Goal: Information Seeking & Learning: Find specific page/section

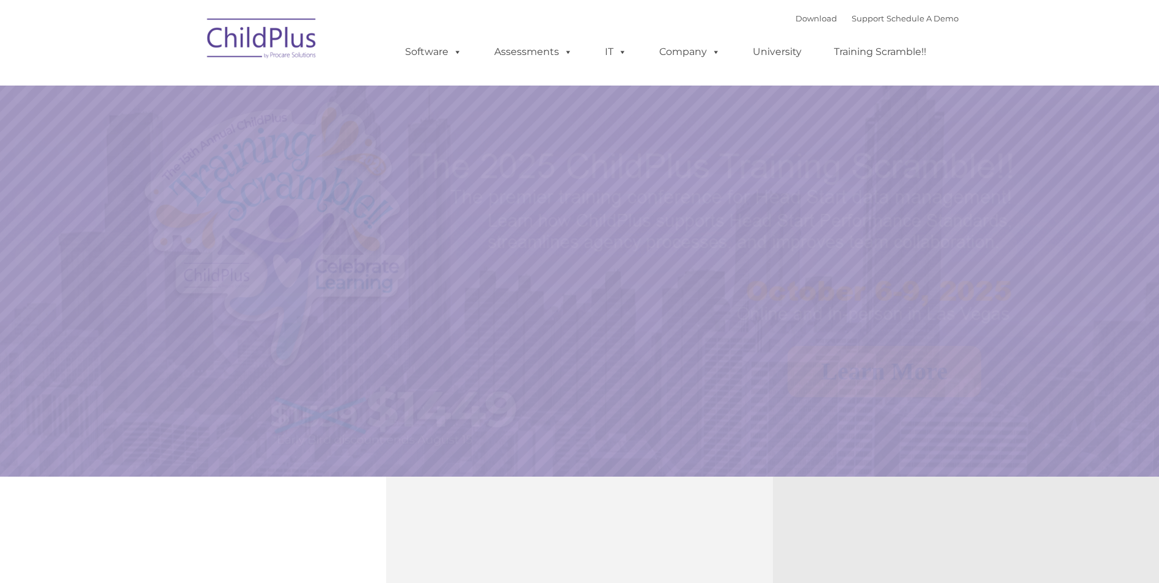
select select "MEDIUM"
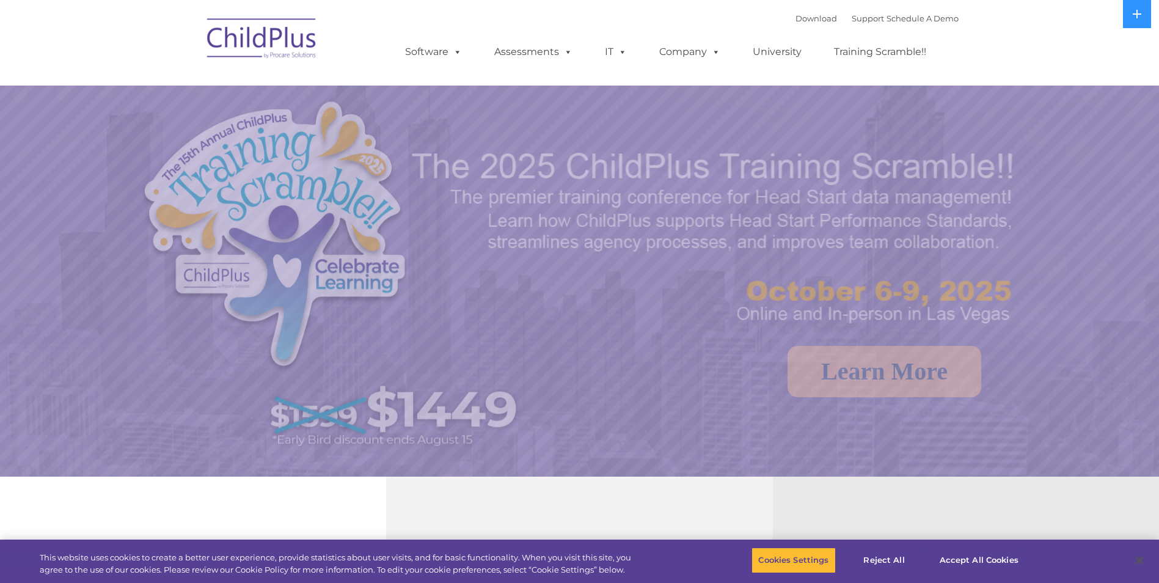
select select "MEDIUM"
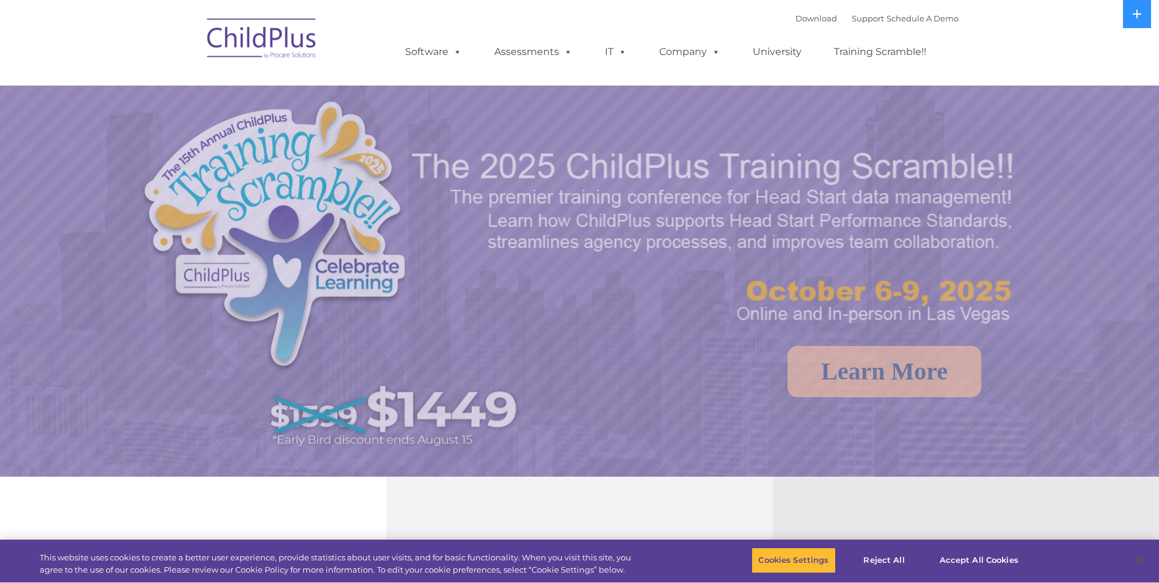
select select "MEDIUM"
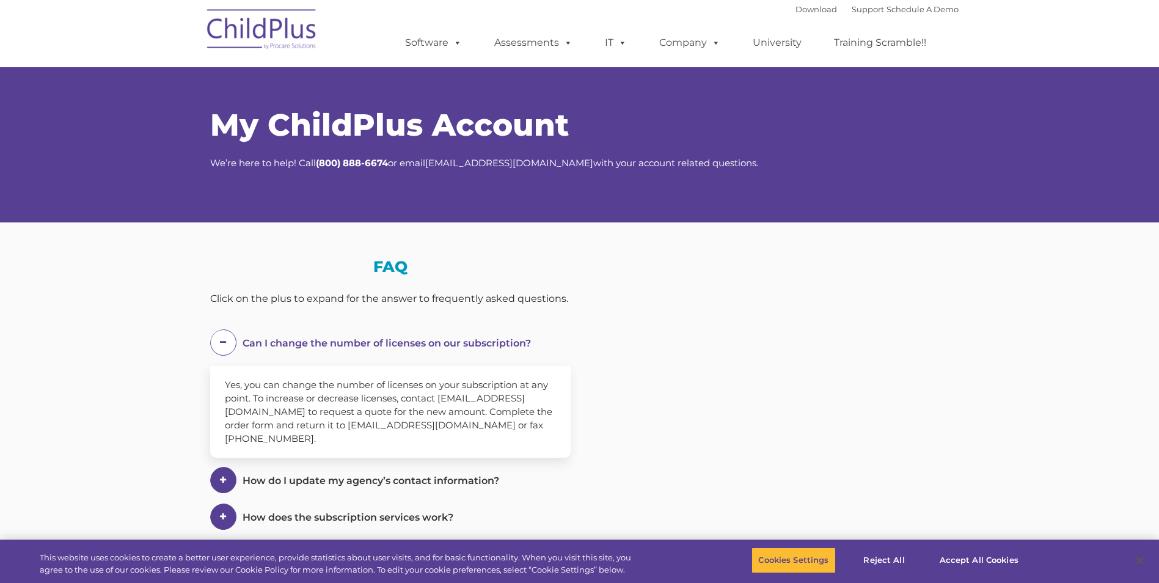
select select "MEDIUM"
